Goal: Task Accomplishment & Management: Complete application form

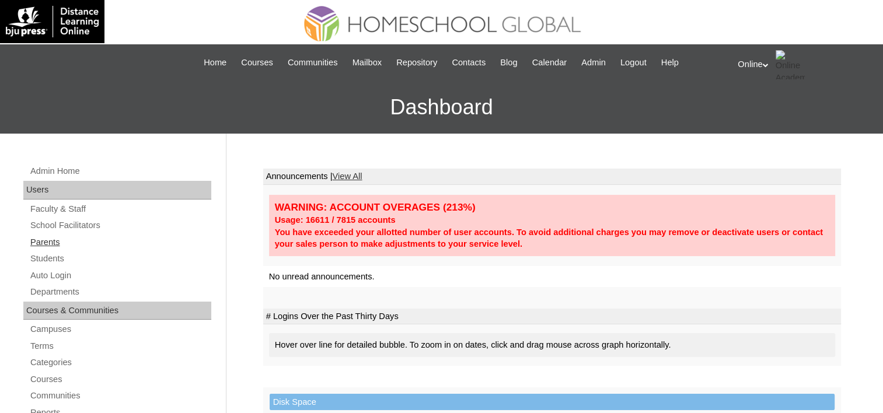
click at [45, 241] on link "Parents" at bounding box center [120, 242] width 182 height 15
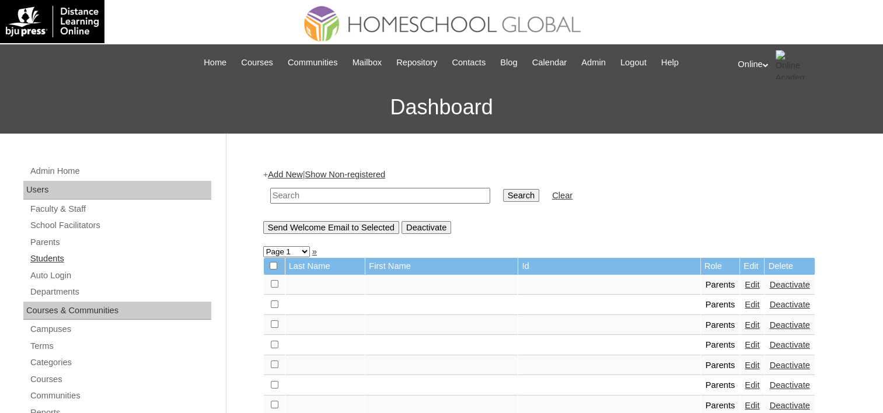
click at [45, 254] on link "Students" at bounding box center [120, 258] width 182 height 15
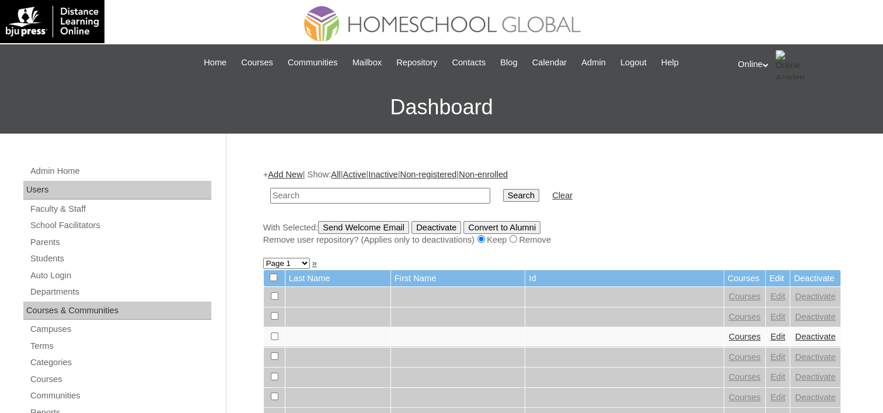
click at [309, 194] on input "text" at bounding box center [380, 196] width 220 height 16
type input "Koen"
click at [503, 189] on input "Search" at bounding box center [521, 195] width 36 height 13
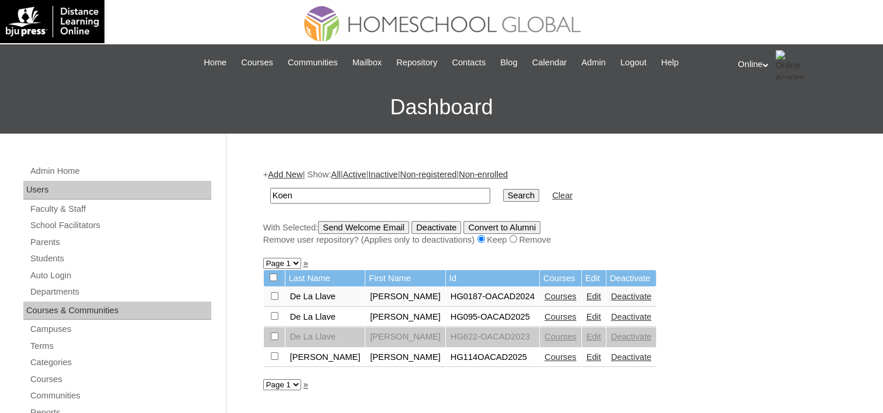
click at [586, 315] on link "Edit" at bounding box center [593, 316] width 15 height 9
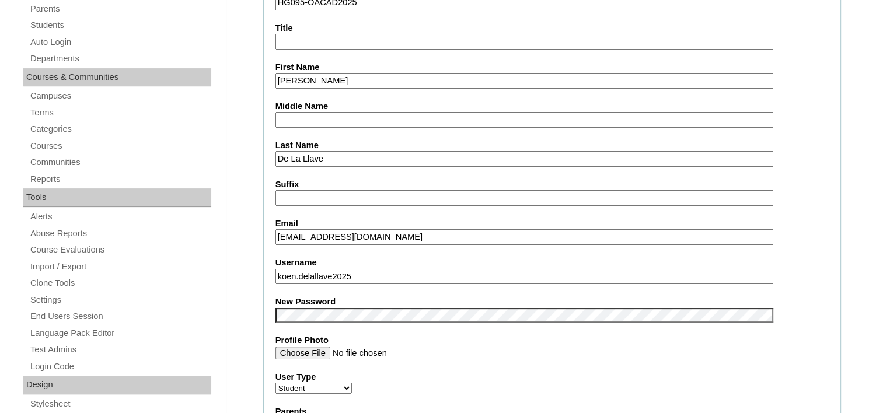
scroll to position [524, 0]
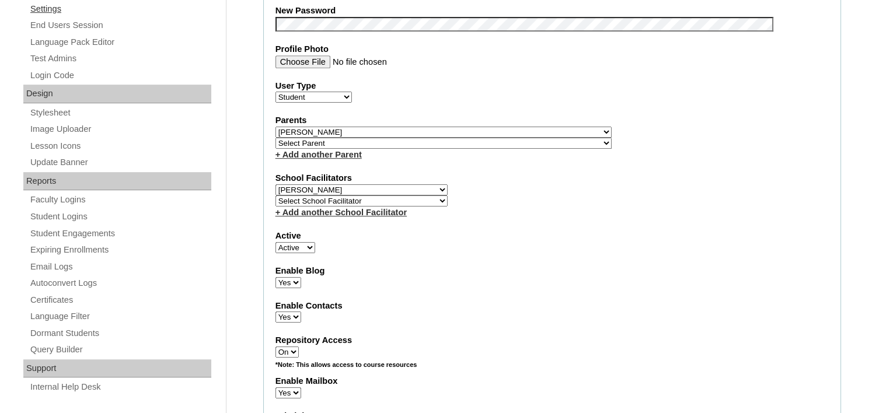
drag, startPoint x: 422, startPoint y: 124, endPoint x: 129, endPoint y: 5, distance: 316.1
click at [422, 127] on select "Select Parent , , , , , , , , , , , , , , , , , , , , , , , , , , , , , , , , ,…" at bounding box center [443, 132] width 336 height 11
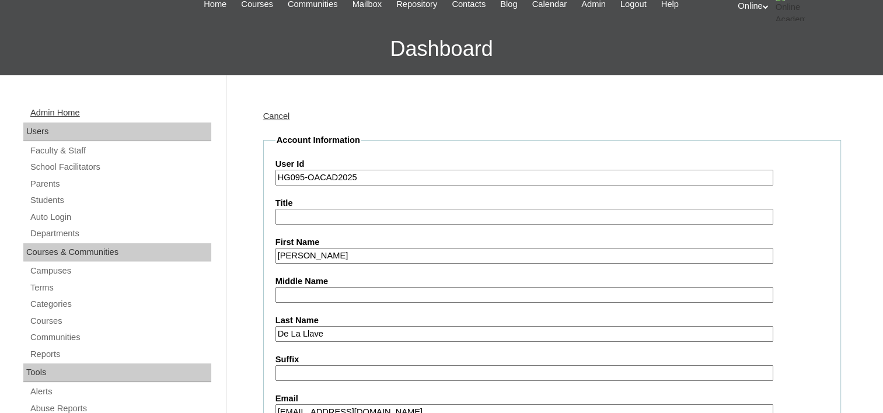
scroll to position [58, 0]
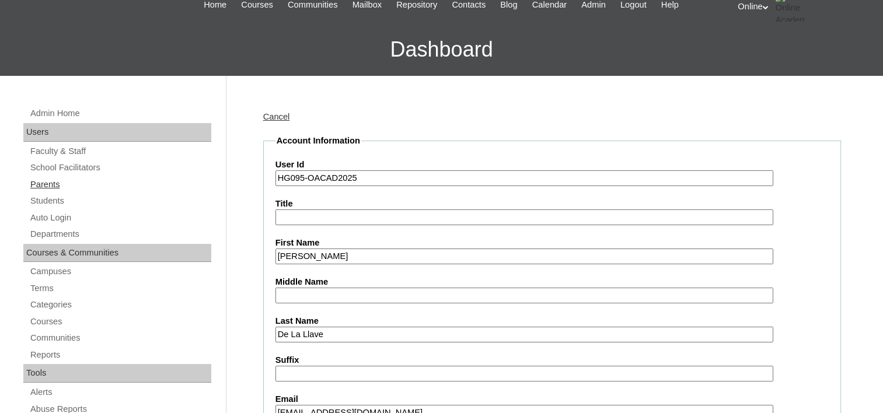
click at [44, 180] on link "Parents" at bounding box center [120, 184] width 182 height 15
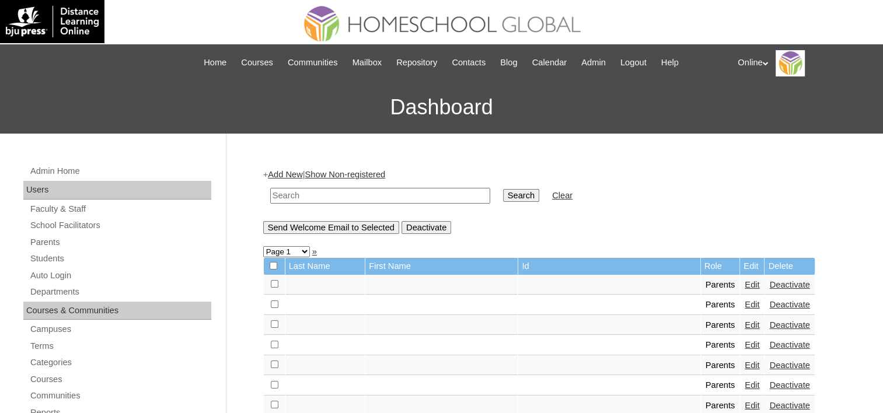
click at [345, 190] on input "text" at bounding box center [380, 196] width 220 height 16
type input "[PERSON_NAME]"
click at [503, 189] on input "Search" at bounding box center [521, 195] width 36 height 13
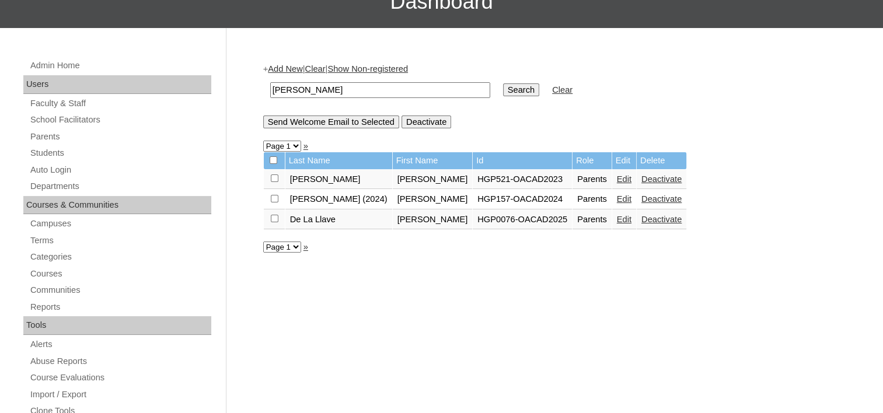
scroll to position [117, 0]
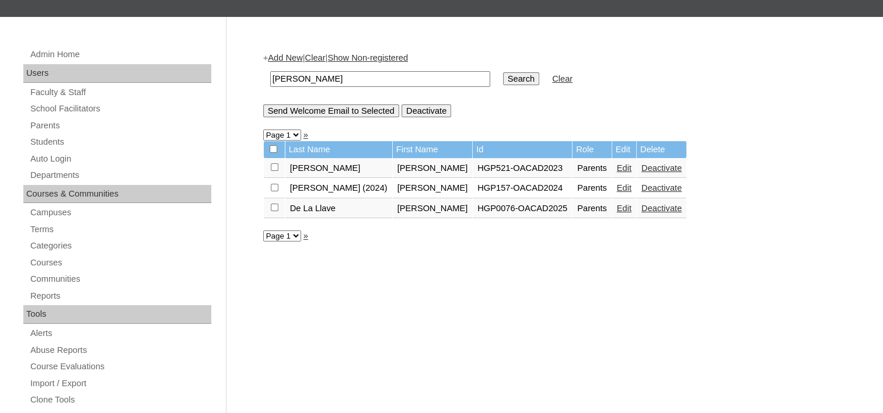
click at [617, 208] on link "Edit" at bounding box center [624, 208] width 15 height 9
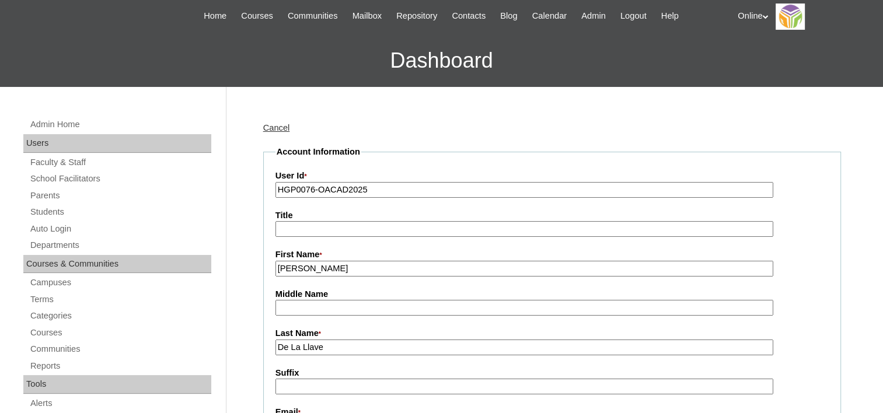
scroll to position [117, 0]
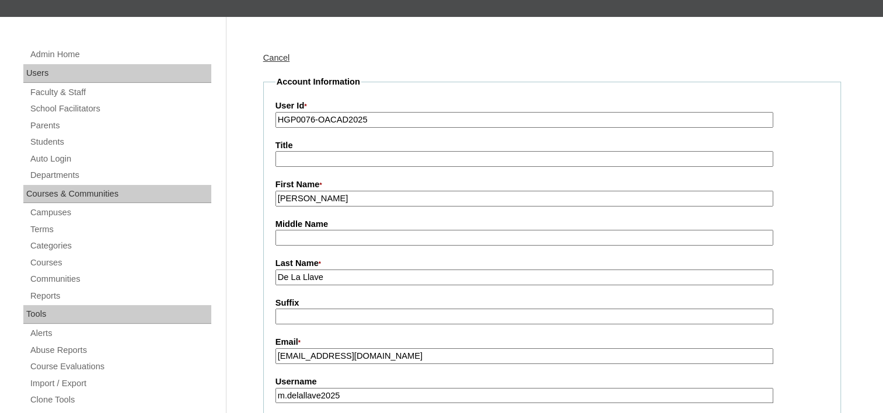
drag, startPoint x: 327, startPoint y: 195, endPoint x: 267, endPoint y: 185, distance: 60.9
type input "Maybelle"
drag, startPoint x: 334, startPoint y: 276, endPoint x: 247, endPoint y: 264, distance: 87.8
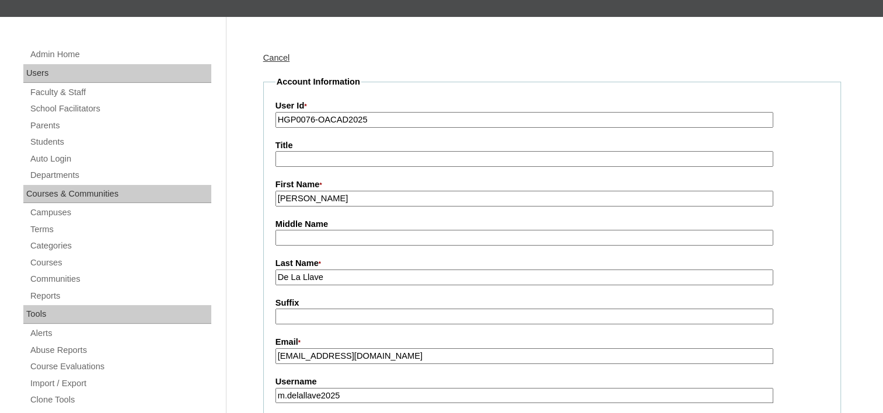
click at [303, 233] on input "Middle Name" at bounding box center [524, 238] width 498 height 16
click at [286, 274] on input "De La Llave" at bounding box center [524, 277] width 498 height 16
drag, startPoint x: 362, startPoint y: 272, endPoint x: 255, endPoint y: 272, distance: 106.7
click at [338, 198] on input "Maybelle" at bounding box center [524, 199] width 498 height 16
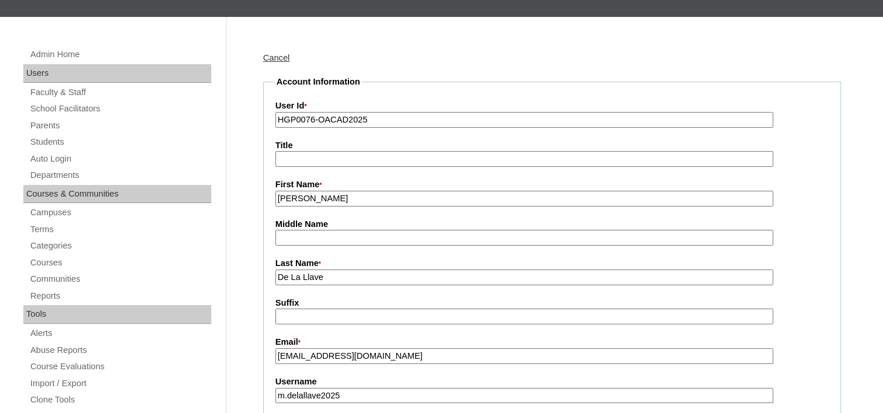
drag, startPoint x: 335, startPoint y: 273, endPoint x: 243, endPoint y: 272, distance: 92.8
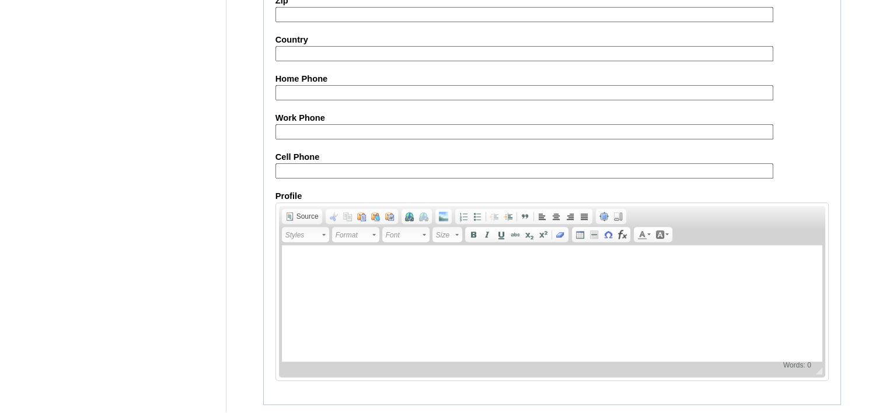
scroll to position [1106, 0]
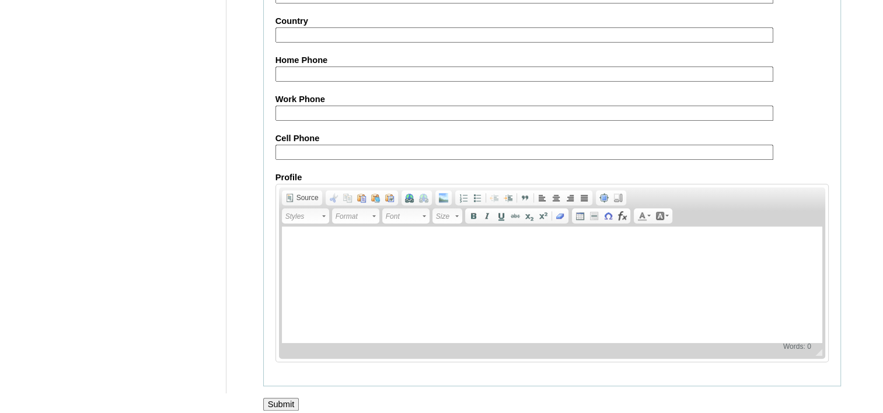
type input "Barredo 2025"
click at [287, 398] on input "Submit" at bounding box center [281, 404] width 36 height 13
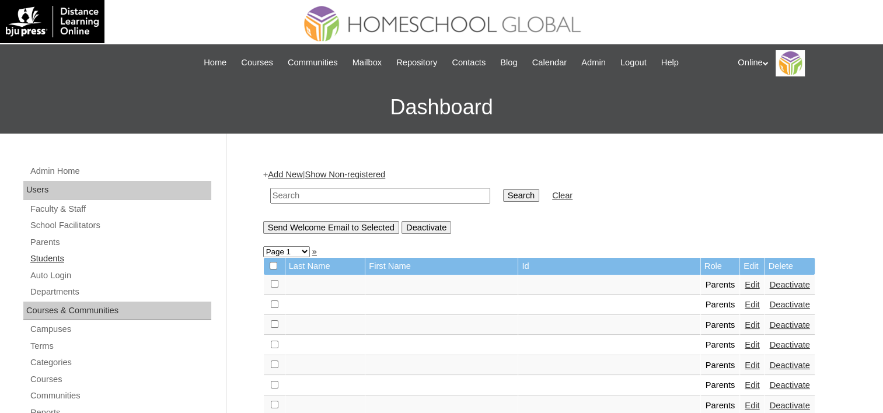
click at [47, 258] on link "Students" at bounding box center [120, 258] width 182 height 15
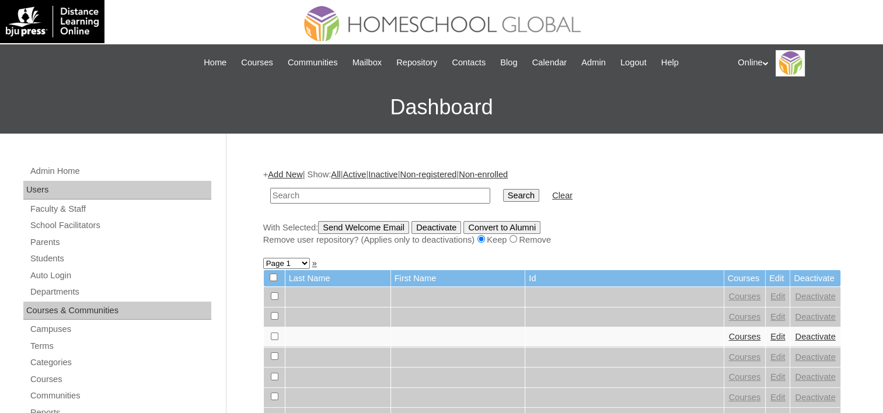
click at [313, 194] on input "text" at bounding box center [380, 196] width 220 height 16
type input "Koen"
click at [503, 189] on input "Search" at bounding box center [521, 195] width 36 height 13
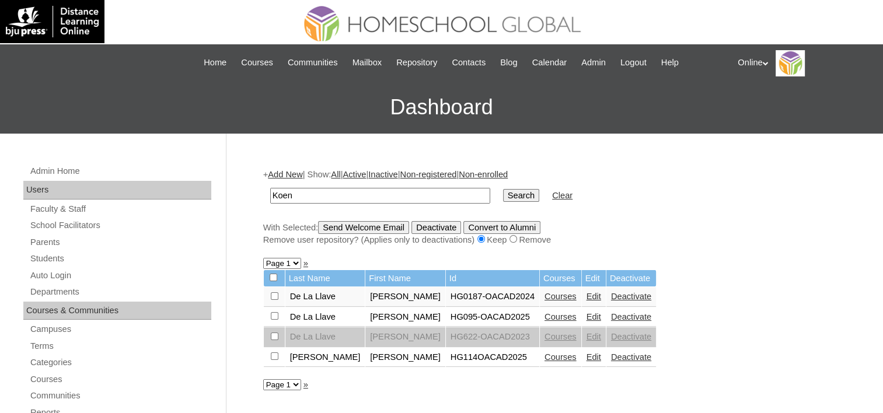
click at [586, 320] on link "Edit" at bounding box center [593, 316] width 15 height 9
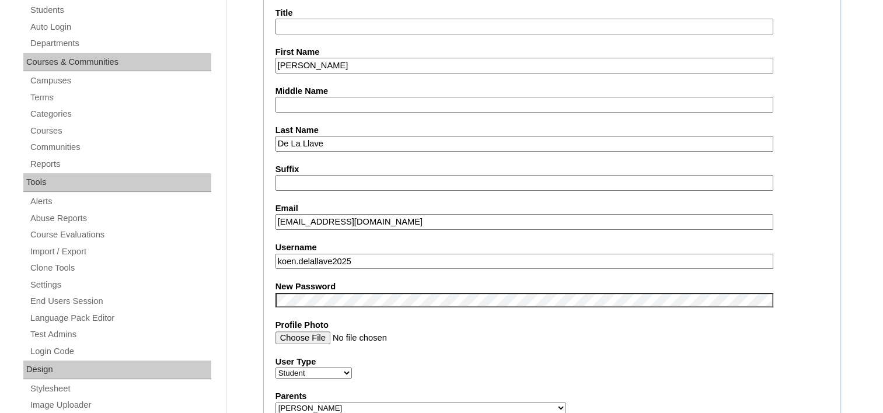
scroll to position [292, 0]
